Goal: Information Seeking & Learning: Check status

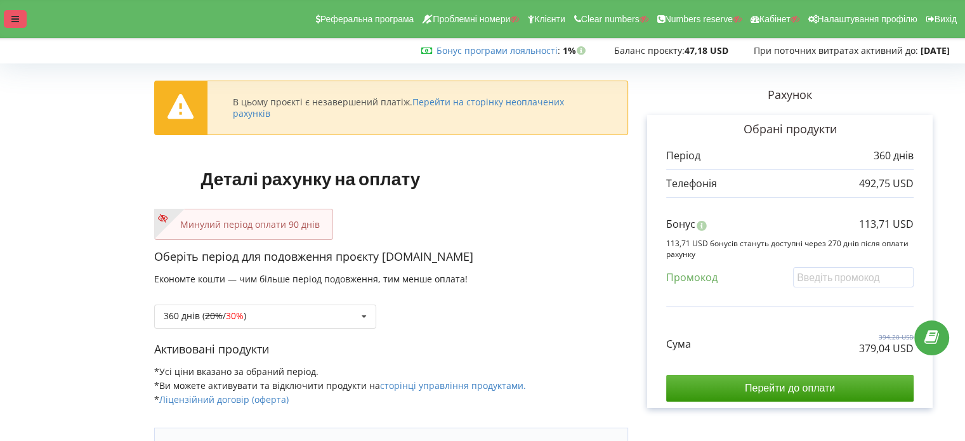
click at [11, 20] on icon at bounding box center [15, 19] width 8 height 9
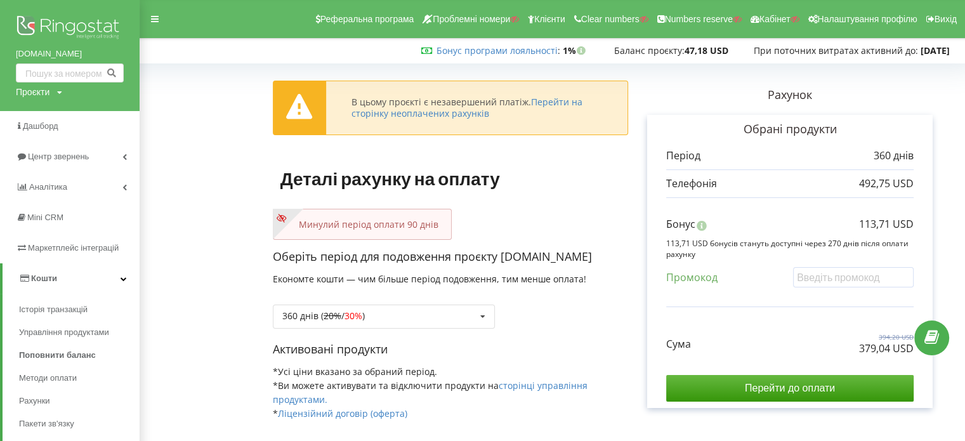
click at [30, 99] on div "eko-moda.com.ua Проєкти Пошук" at bounding box center [70, 55] width 140 height 111
click at [30, 95] on div "Проєкти" at bounding box center [33, 92] width 34 height 13
click at [43, 118] on input "text" at bounding box center [54, 118] width 63 height 18
paste input "blankets.com.ua"
type input "blankets.com.ua"
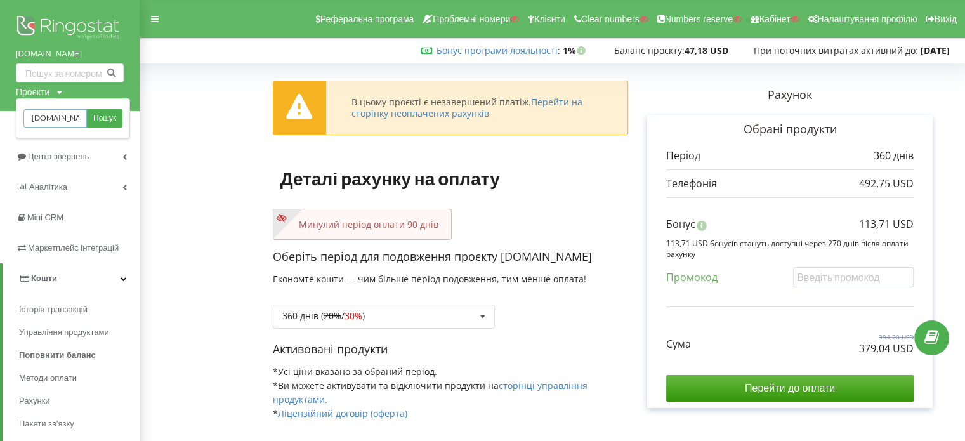
scroll to position [0, 6]
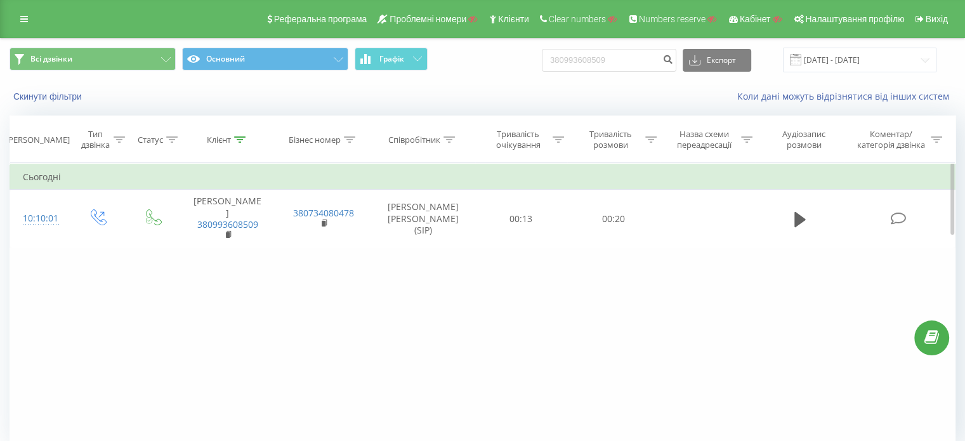
drag, startPoint x: 797, startPoint y: 213, endPoint x: 672, endPoint y: 238, distance: 127.5
click at [797, 213] on icon at bounding box center [799, 219] width 11 height 15
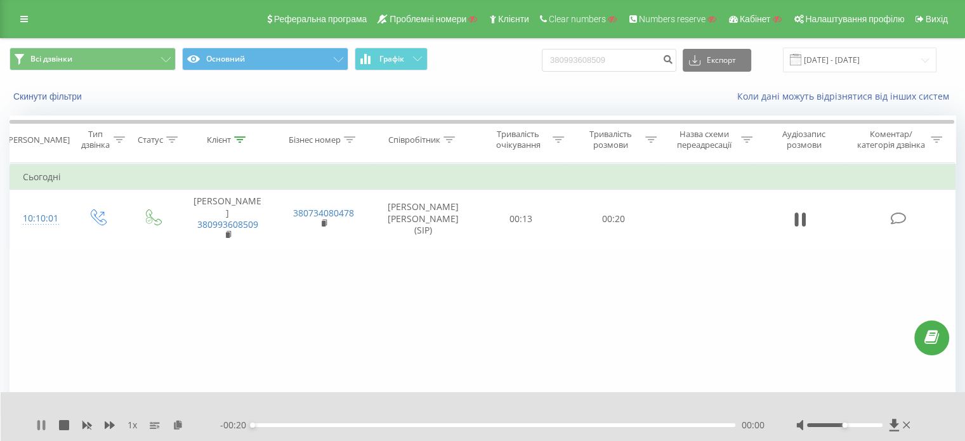
click at [42, 421] on icon at bounding box center [41, 425] width 10 height 10
click at [176, 426] on icon at bounding box center [178, 424] width 11 height 9
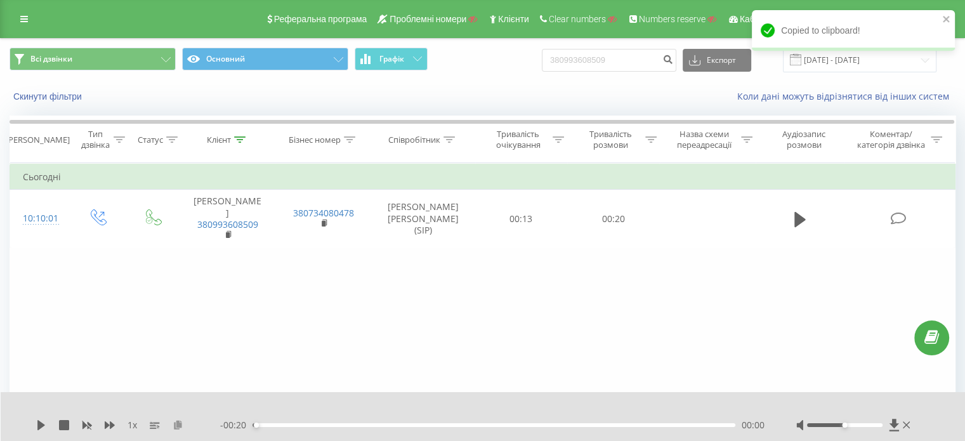
click at [180, 428] on icon at bounding box center [178, 424] width 11 height 9
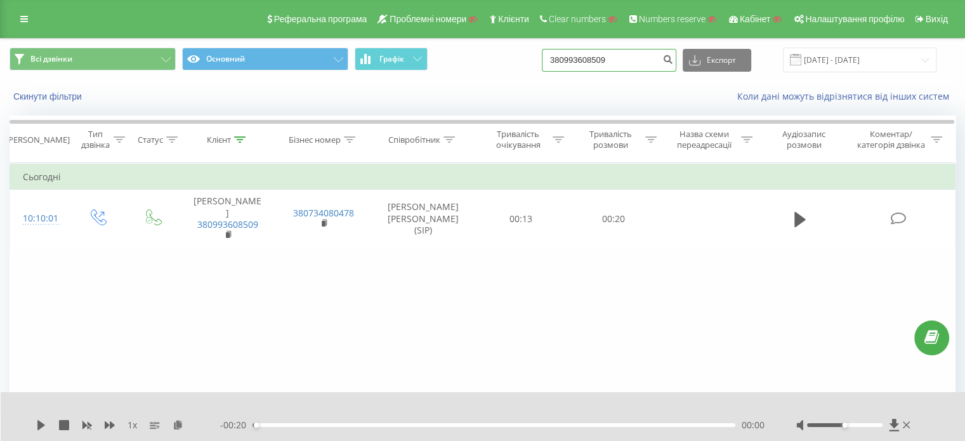
click at [571, 54] on input "380993608509" at bounding box center [609, 60] width 134 height 23
paste input "59276406"
type input "380959276406"
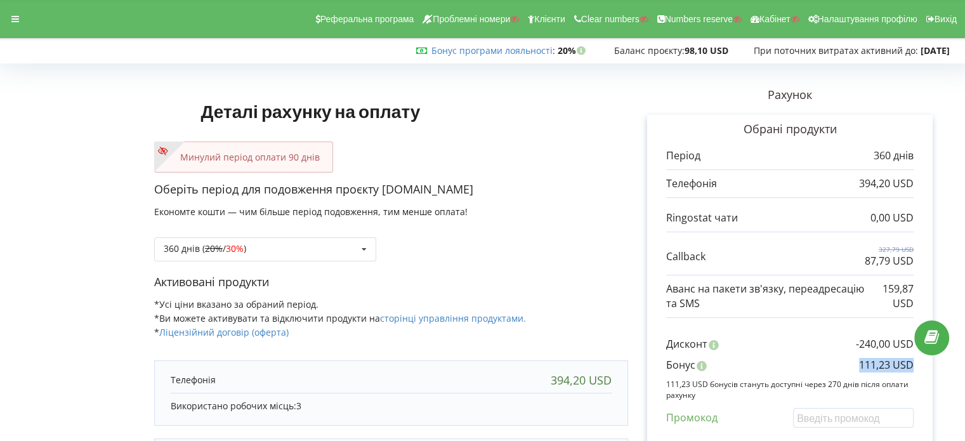
copy p "111,23 USD"
drag, startPoint x: 858, startPoint y: 368, endPoint x: 916, endPoint y: 367, distance: 58.4
click at [916, 367] on div "Обрані продукти Період 360 днів 394,20 USD 0,00 USD 327,79 USD" at bounding box center [789, 332] width 285 height 434
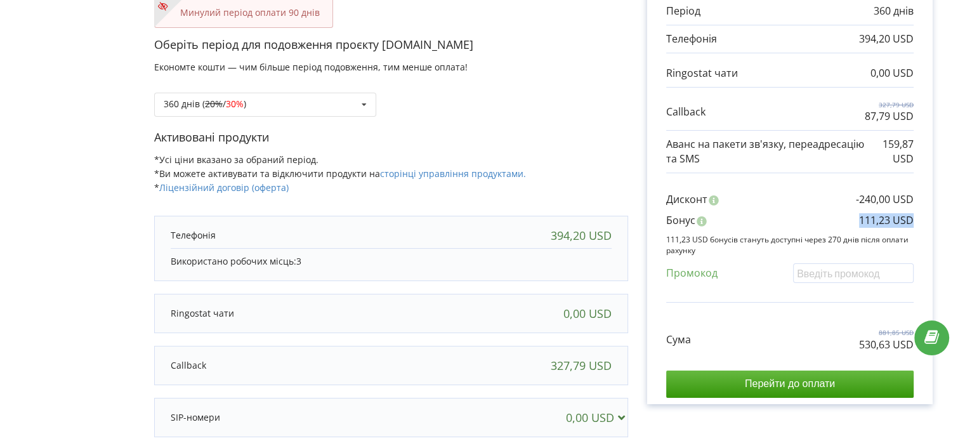
scroll to position [190, 0]
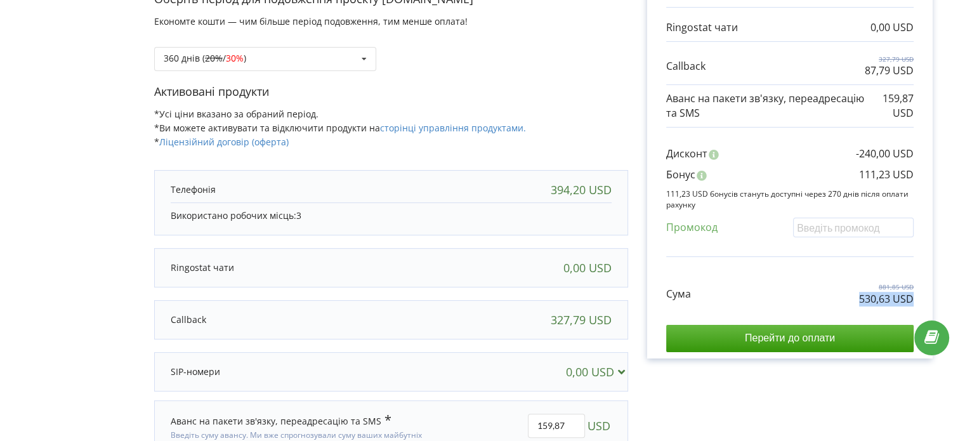
copy p "530,63 USD"
drag, startPoint x: 913, startPoint y: 296, endPoint x: 856, endPoint y: 296, distance: 57.1
click at [856, 296] on div "Сума 881,85 USD 530,63 USD" at bounding box center [789, 284] width 247 height 43
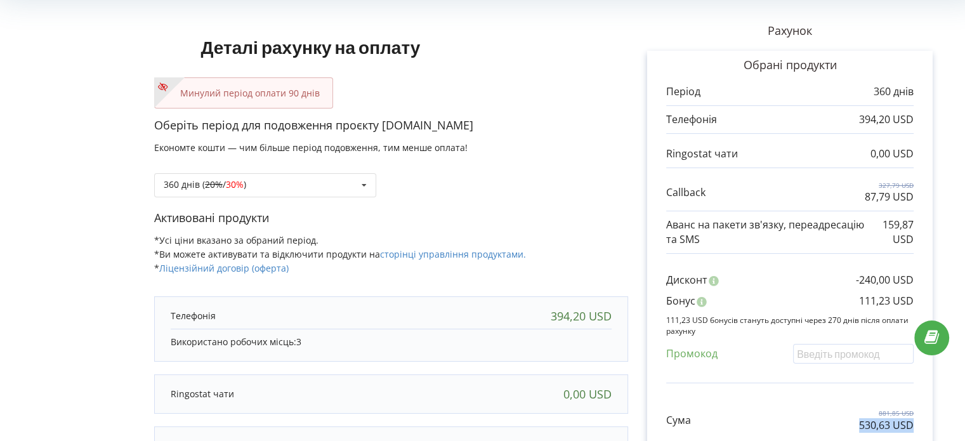
scroll to position [0, 0]
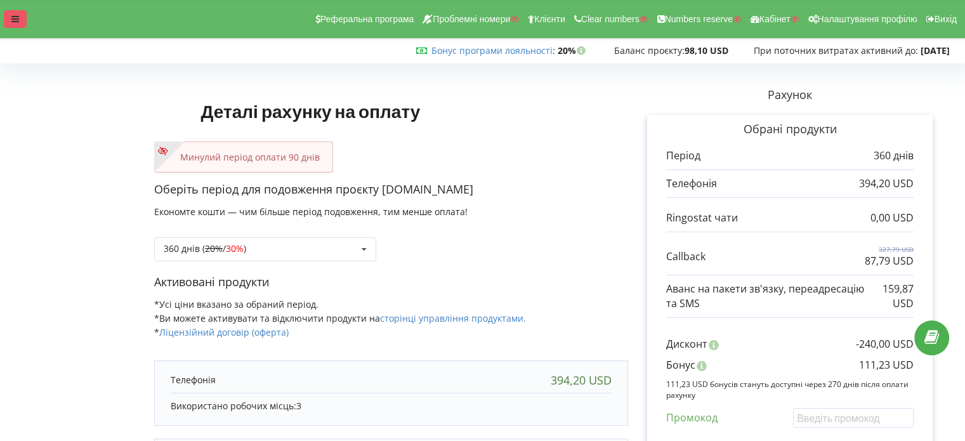
click at [14, 16] on icon at bounding box center [15, 19] width 8 height 9
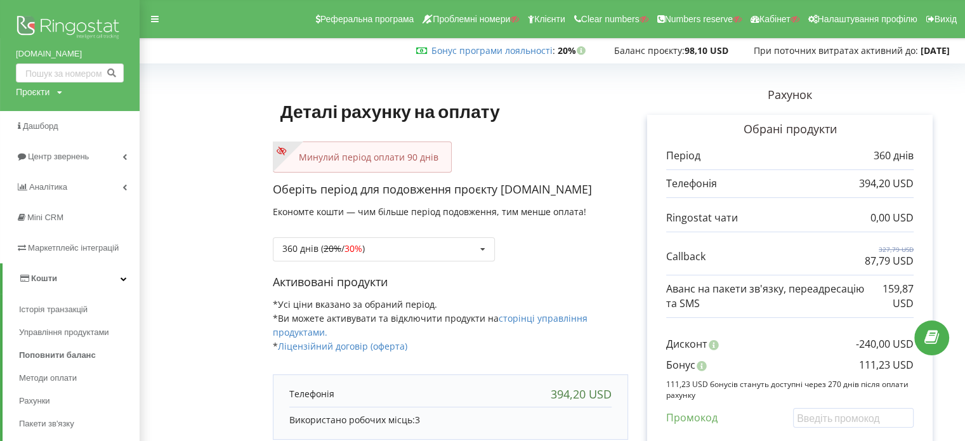
click at [48, 91] on div "Проєкти" at bounding box center [33, 92] width 34 height 13
click at [74, 124] on input "text" at bounding box center [54, 118] width 63 height 18
paste input "ideatech.com.ua"
type input "ideatech.com.ua"
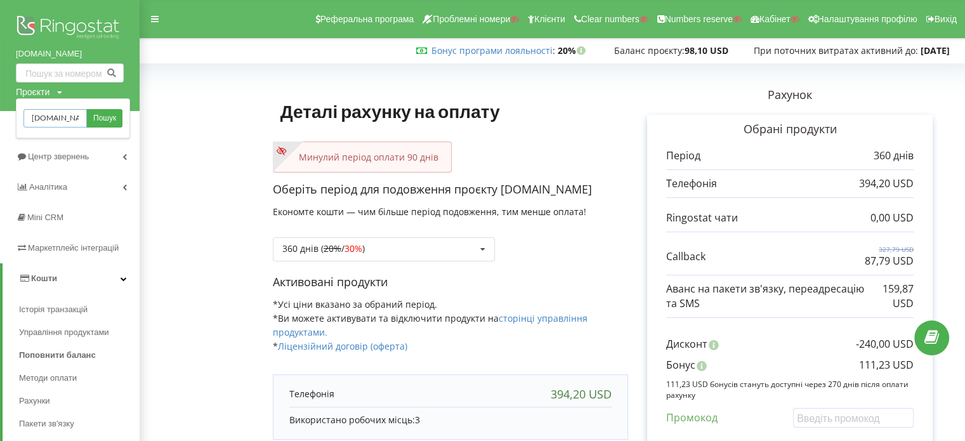
scroll to position [0, 6]
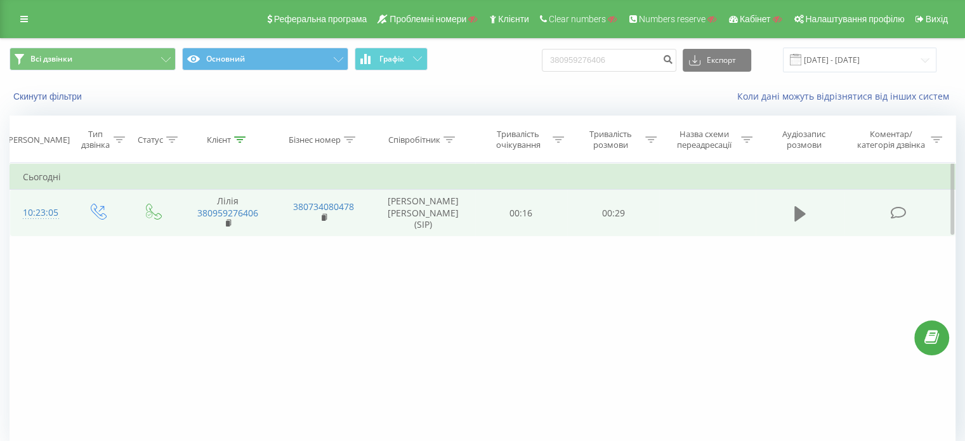
click at [802, 216] on icon at bounding box center [799, 214] width 11 height 18
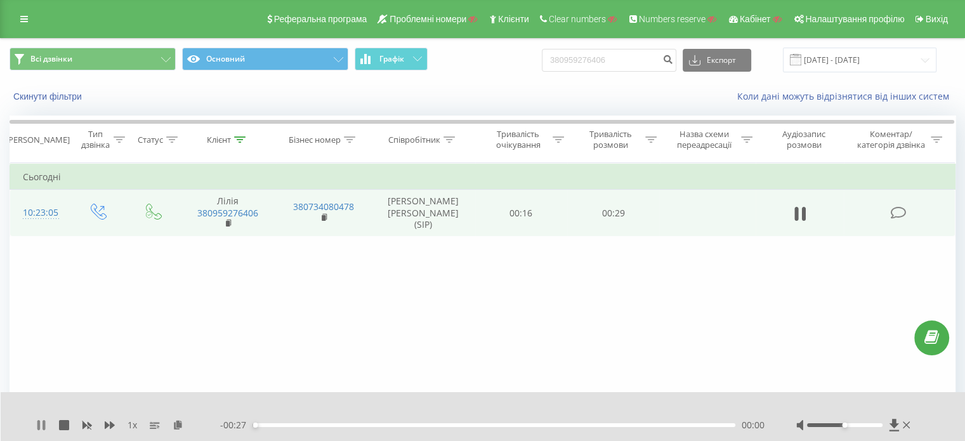
click at [44, 422] on icon at bounding box center [44, 425] width 3 height 10
click at [180, 427] on icon at bounding box center [178, 424] width 11 height 9
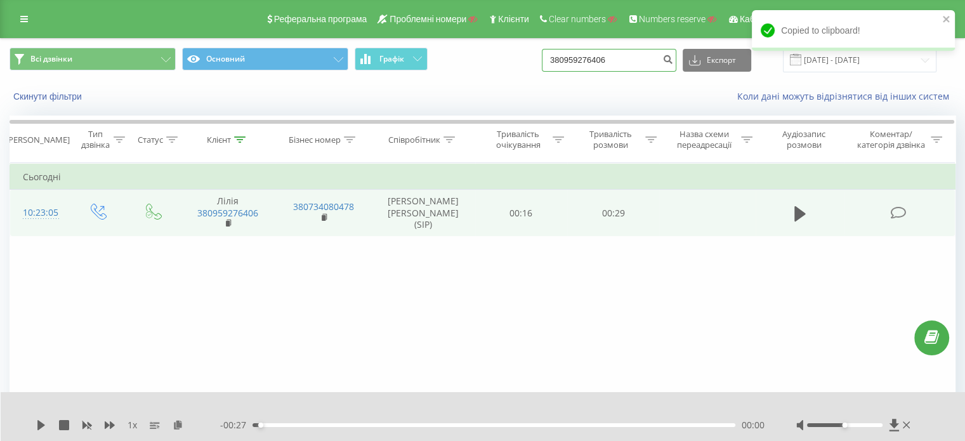
click at [612, 58] on input "380959276406" at bounding box center [609, 60] width 134 height 23
paste input "099 030-71-33"
click at [624, 63] on input "38 099 030-71-33" at bounding box center [609, 60] width 134 height 23
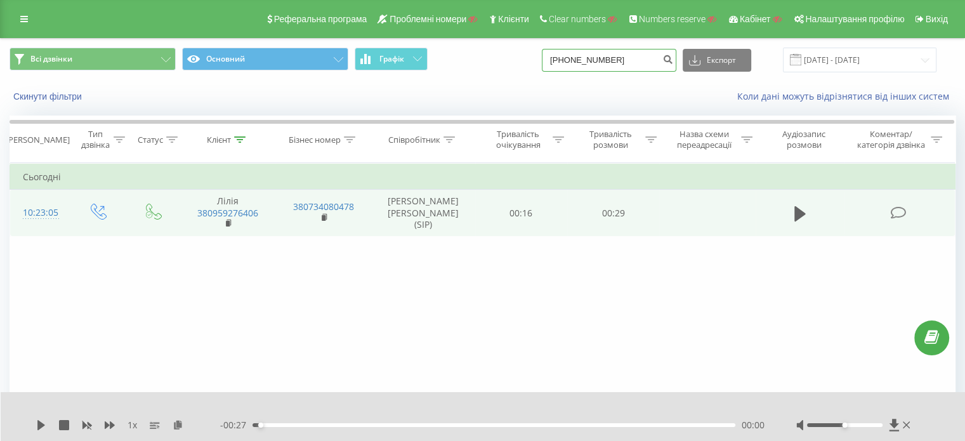
click at [609, 66] on input "38 099 030-7133" at bounding box center [609, 60] width 134 height 23
click at [613, 63] on input "38 099 030-7133" at bounding box center [609, 60] width 134 height 23
type input "38 099 0307133"
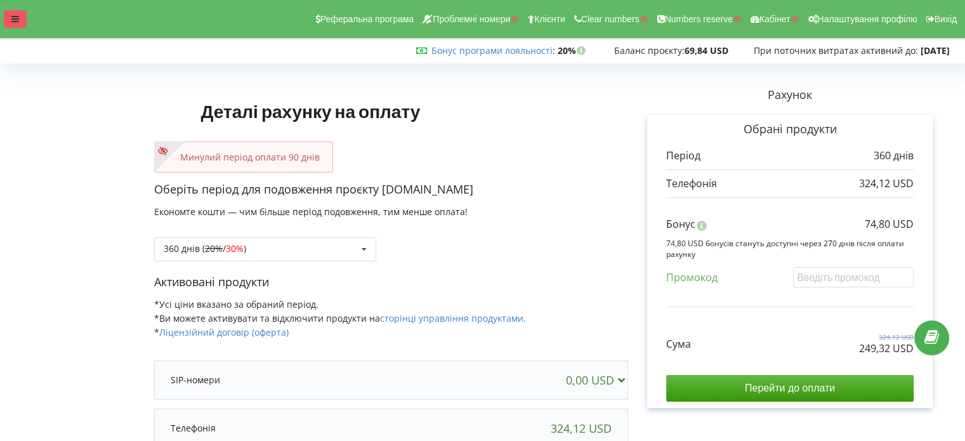
click at [25, 27] on div at bounding box center [15, 19] width 23 height 18
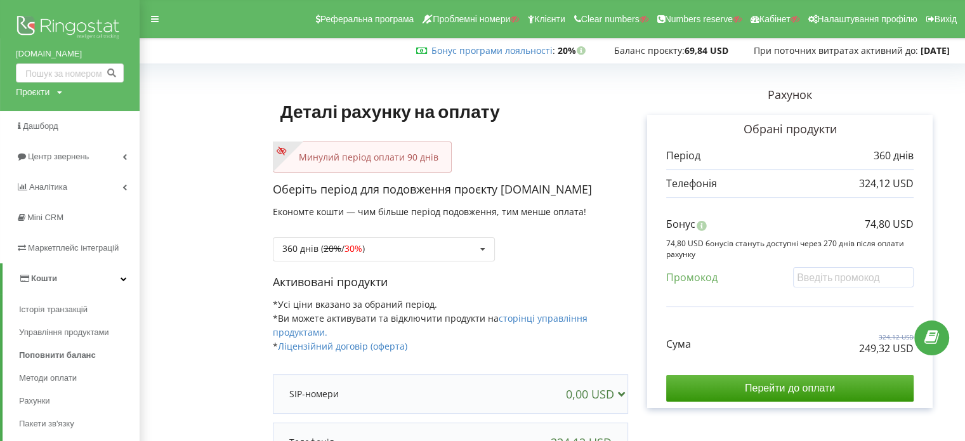
click at [51, 95] on div "Проєкти Пошук" at bounding box center [39, 92] width 46 height 13
click at [54, 124] on input "text" at bounding box center [54, 118] width 63 height 18
paste input "wellmarks.ua"
type input "wellmarks.ua"
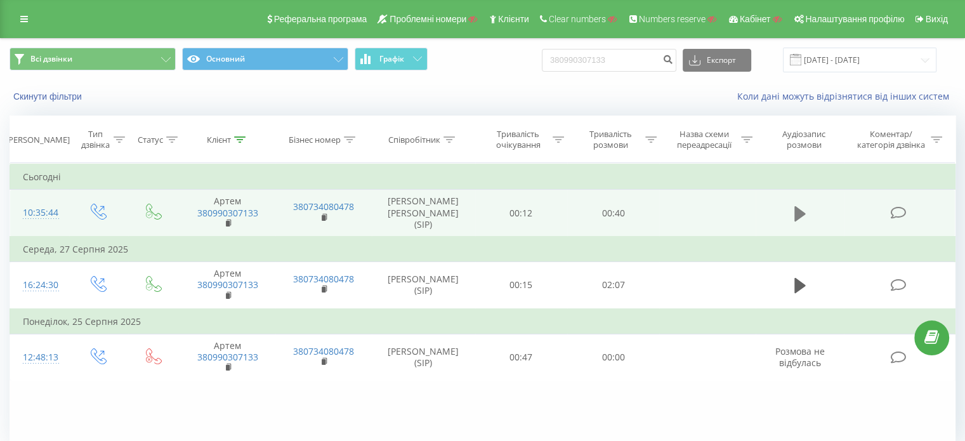
click at [797, 209] on icon at bounding box center [799, 213] width 11 height 15
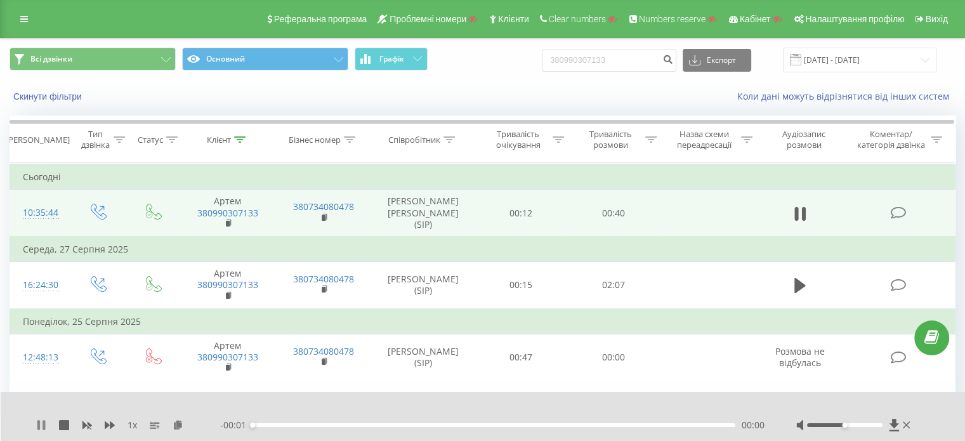
click at [43, 426] on icon at bounding box center [44, 425] width 3 height 10
click at [174, 422] on icon at bounding box center [178, 424] width 11 height 9
click at [589, 53] on input "380990307133" at bounding box center [609, 60] width 134 height 23
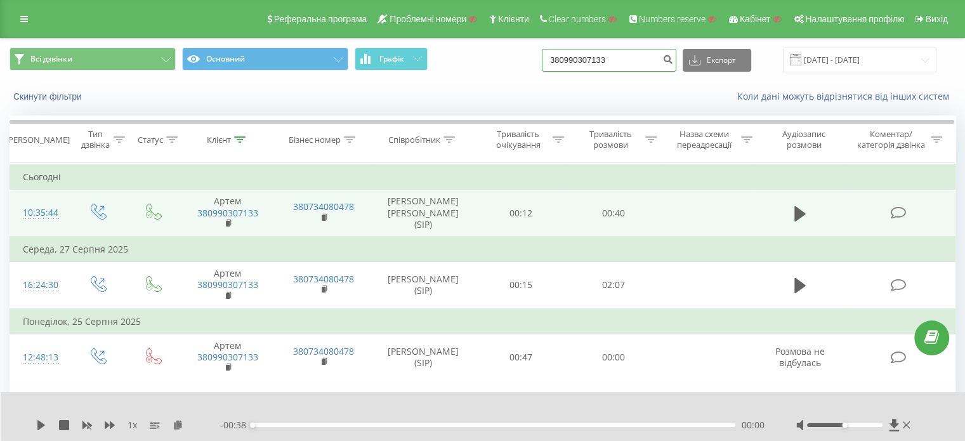
paste input "096 109-80-72"
click at [625, 58] on input "38 096 109-80-72" at bounding box center [609, 60] width 134 height 23
click at [613, 58] on input "38 096 109-8072" at bounding box center [609, 60] width 134 height 23
type input "38 096 1098072"
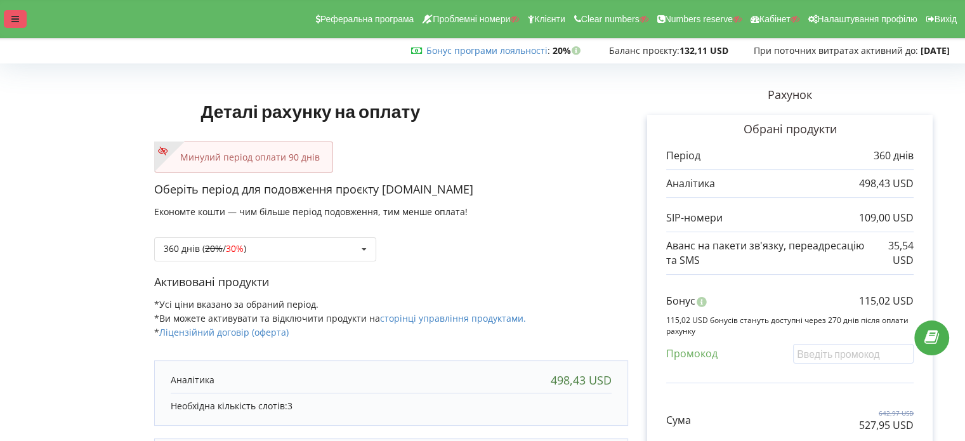
click at [5, 21] on div at bounding box center [15, 19] width 23 height 18
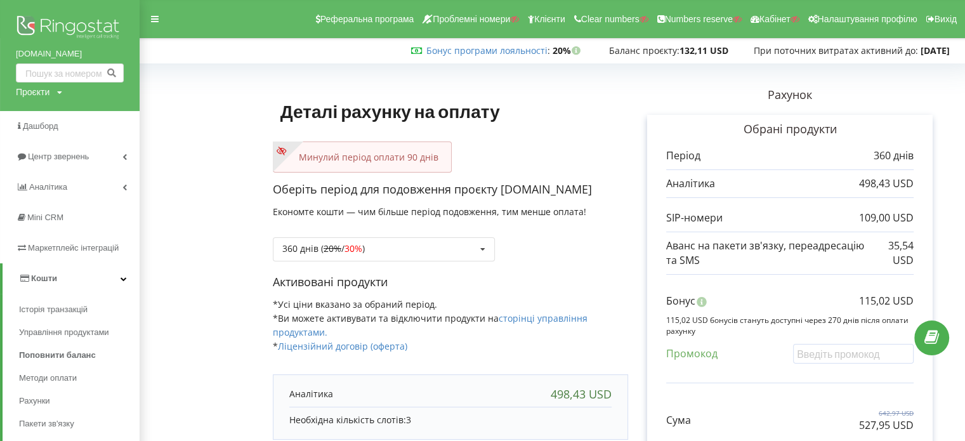
click at [29, 92] on div "Проєкти" at bounding box center [33, 92] width 34 height 13
click at [55, 114] on input "text" at bounding box center [54, 118] width 63 height 18
paste input "[DOMAIN_NAME]"
type input "[DOMAIN_NAME]"
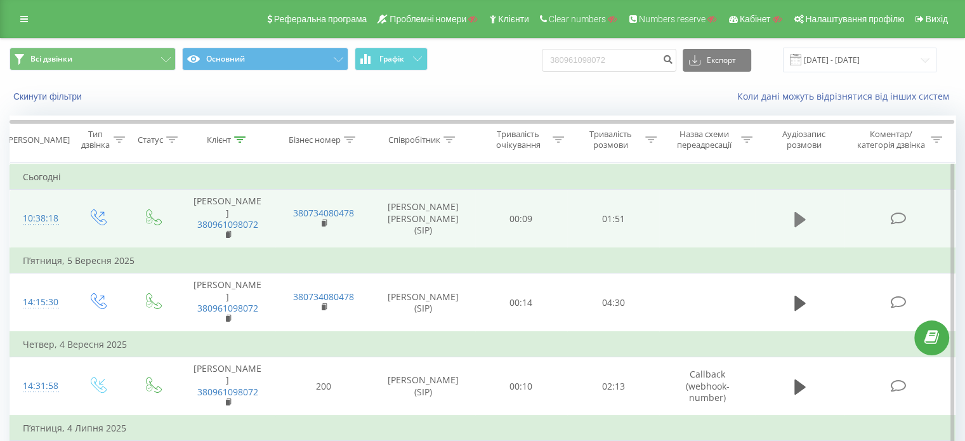
click at [799, 213] on icon at bounding box center [799, 219] width 11 height 15
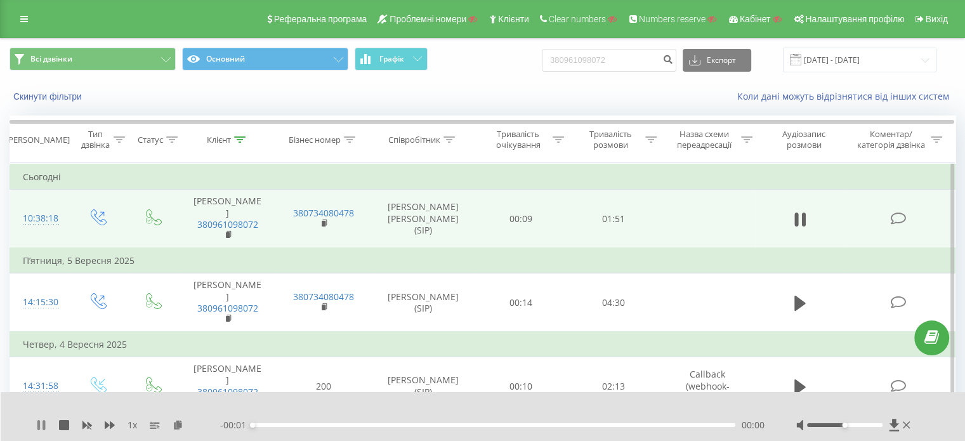
click at [43, 424] on icon at bounding box center [44, 425] width 3 height 10
click at [174, 423] on icon at bounding box center [178, 424] width 11 height 9
click at [584, 50] on input "380961098072" at bounding box center [609, 60] width 134 height 23
paste input "+38 063 927-43-95"
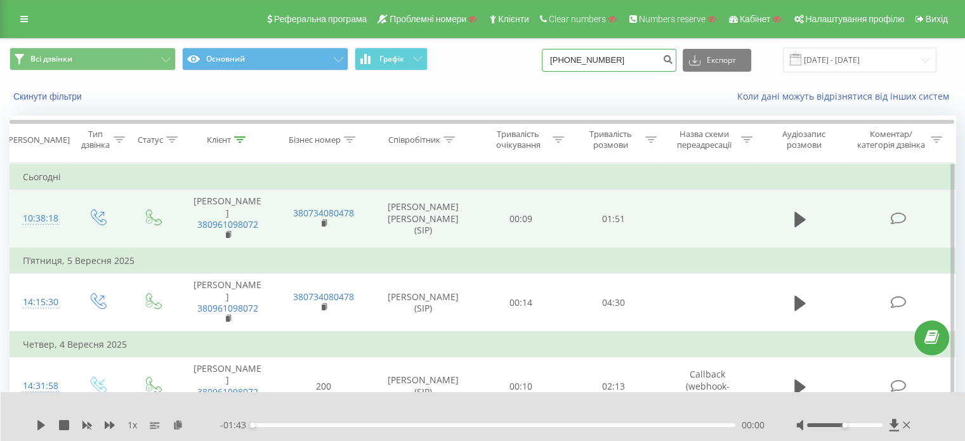
click at [629, 60] on input "+38 063 927-43-95" at bounding box center [609, 60] width 134 height 23
click at [617, 61] on input "+38 063 927-4395" at bounding box center [609, 60] width 134 height 23
click at [575, 58] on input "+38 063 9274395" at bounding box center [609, 60] width 134 height 23
click at [573, 58] on input "+38 063 9274395" at bounding box center [609, 60] width 134 height 23
type input "38 063 9274395"
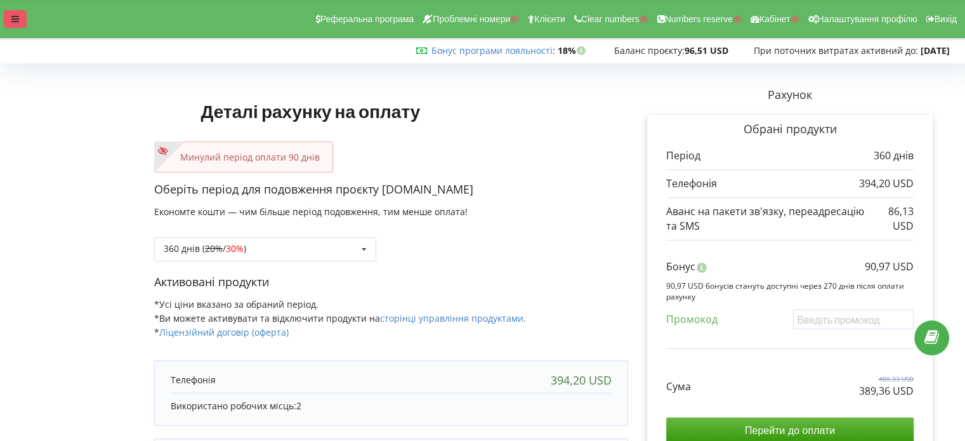
click at [8, 25] on div at bounding box center [15, 19] width 23 height 18
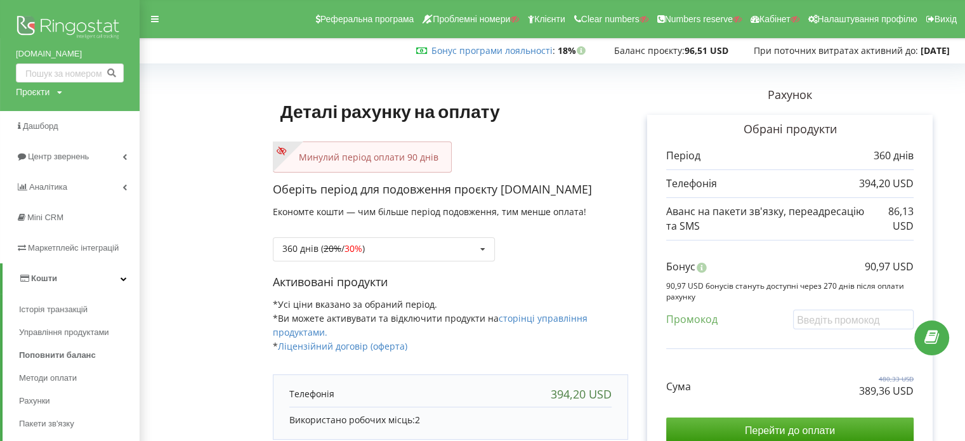
click at [30, 93] on div "Проєкти" at bounding box center [33, 92] width 34 height 13
click at [52, 128] on div "Пошук" at bounding box center [73, 118] width 114 height 40
click at [48, 122] on input "text" at bounding box center [54, 118] width 63 height 18
paste input "magnit-alatau.kz"
type input "magnit-alatau.kz"
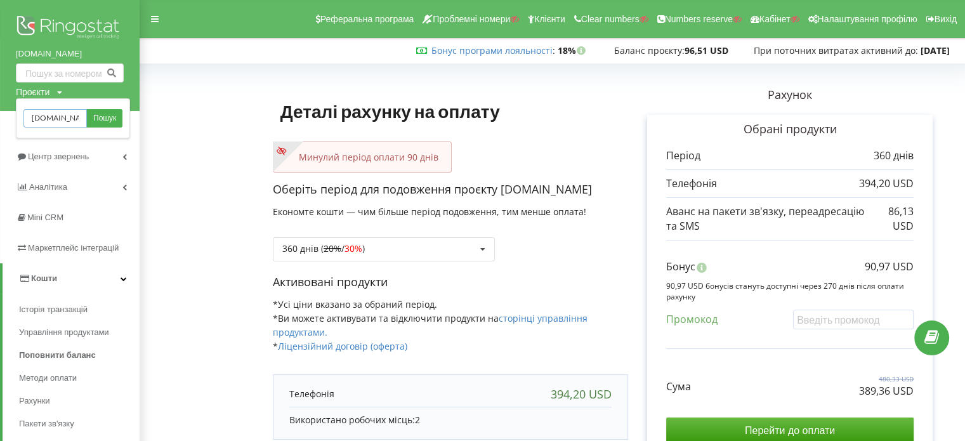
scroll to position [0, 8]
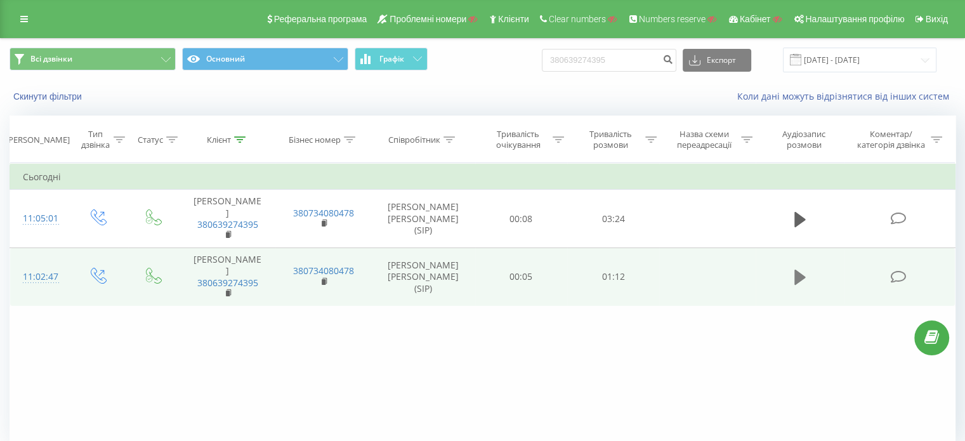
click at [797, 270] on icon at bounding box center [799, 277] width 11 height 15
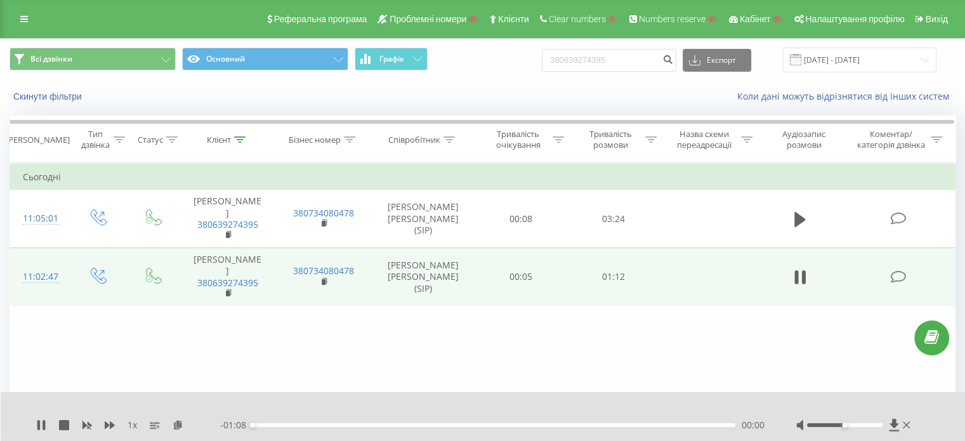
click at [171, 421] on div "1 x" at bounding box center [128, 425] width 184 height 13
click at [177, 426] on icon at bounding box center [178, 424] width 11 height 9
click at [561, 429] on div "- 00:50 00:18 00:18" at bounding box center [492, 425] width 544 height 13
click at [559, 427] on div "- 00:49 00:19 00:19" at bounding box center [492, 425] width 544 height 13
click at [556, 424] on div "00:19" at bounding box center [493, 425] width 483 height 4
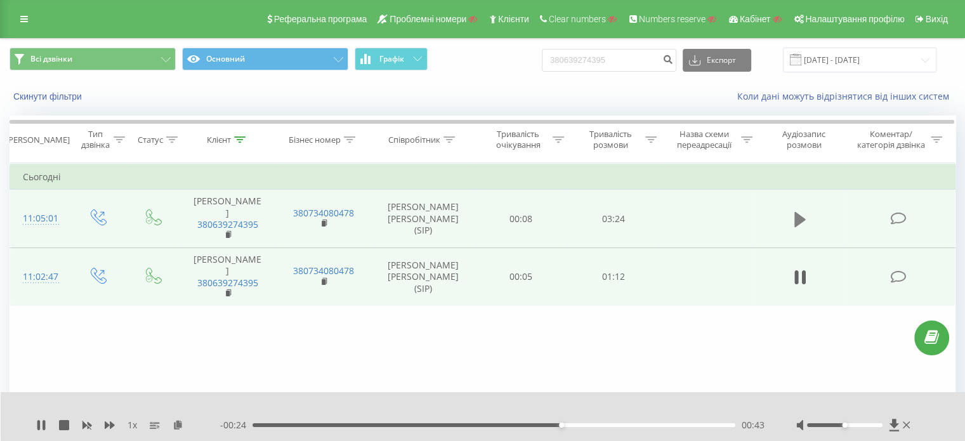
drag, startPoint x: 798, startPoint y: 211, endPoint x: 698, endPoint y: 229, distance: 101.8
click at [797, 212] on icon at bounding box center [799, 219] width 11 height 15
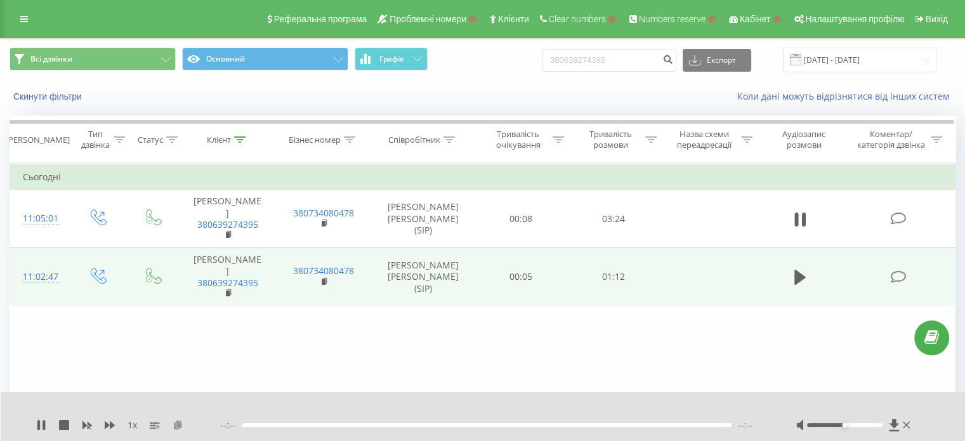
click at [178, 428] on icon at bounding box center [178, 424] width 11 height 9
click at [39, 425] on icon at bounding box center [38, 425] width 3 height 10
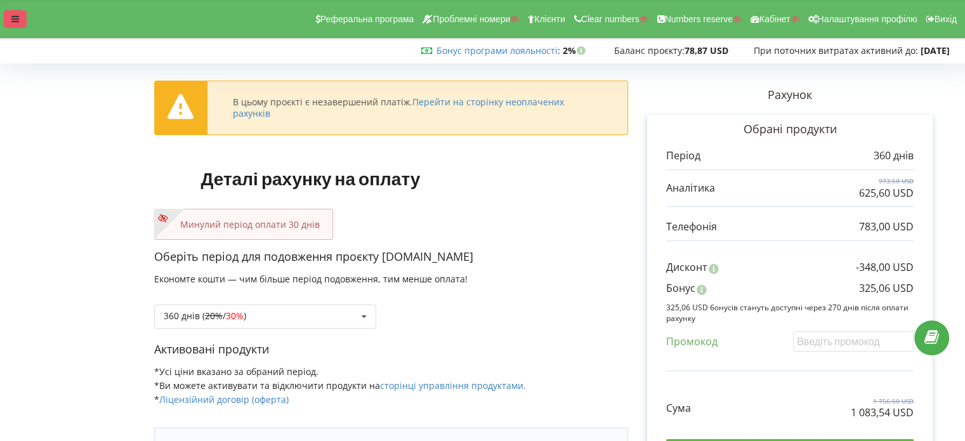
click at [15, 23] on icon at bounding box center [15, 19] width 8 height 9
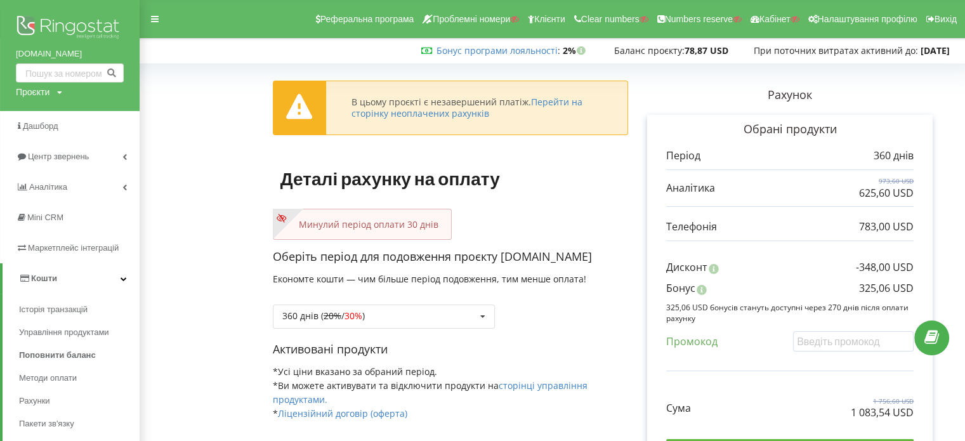
click at [37, 94] on div "Проєкти" at bounding box center [33, 92] width 34 height 13
click at [61, 114] on input "text" at bounding box center [54, 118] width 63 height 18
paste input "Autodeal.kz"
type input "Autodeal.kz"
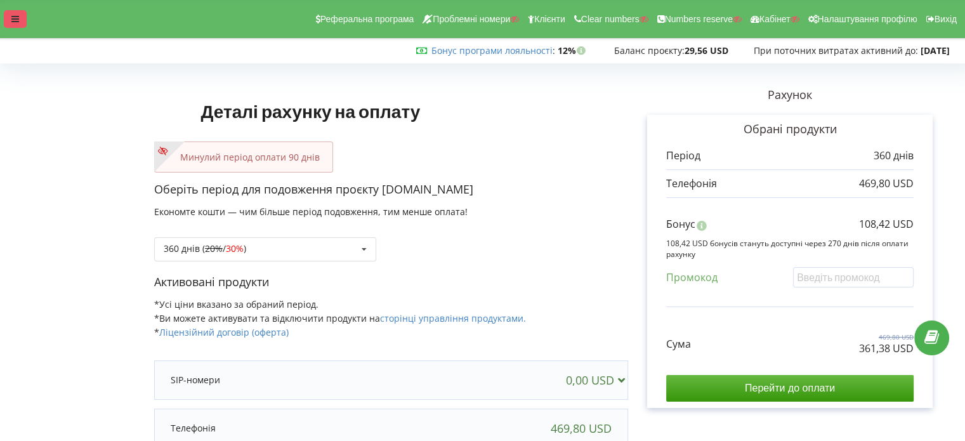
click at [11, 20] on icon at bounding box center [15, 19] width 8 height 9
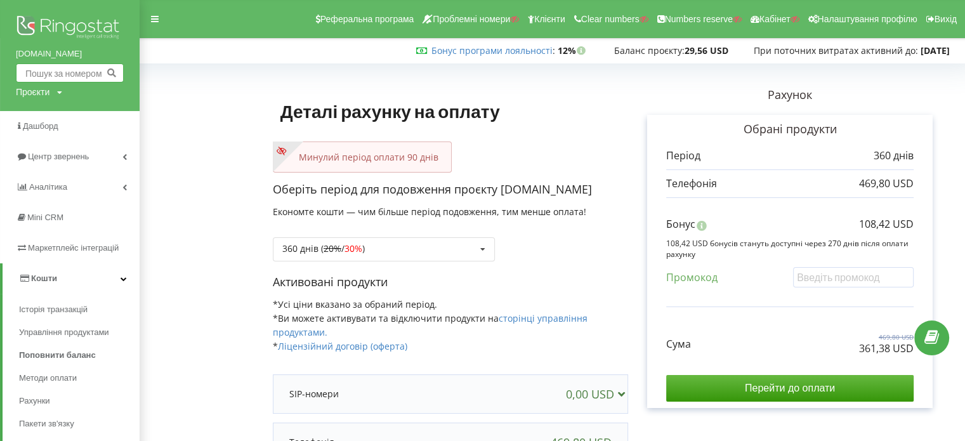
click at [36, 82] on input "text" at bounding box center [70, 72] width 108 height 19
click at [39, 96] on div "Проєкти" at bounding box center [33, 92] width 34 height 13
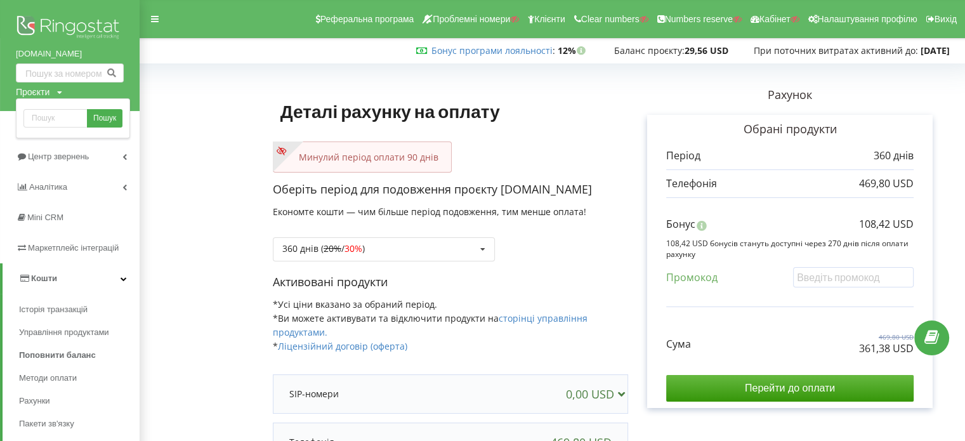
click at [60, 128] on div "Пошук" at bounding box center [73, 118] width 114 height 40
click at [56, 119] on input "text" at bounding box center [54, 118] width 63 height 18
paste input "[DOMAIN_NAME]"
type input "[DOMAIN_NAME]"
